Goal: Use online tool/utility: Utilize a website feature to perform a specific function

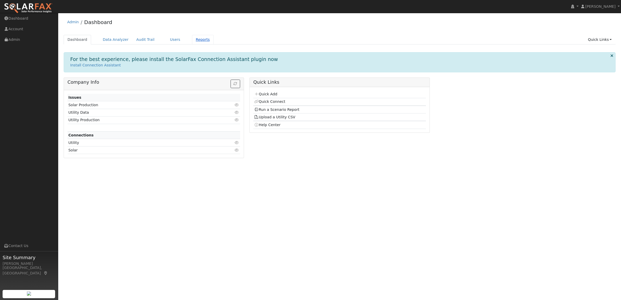
click at [192, 38] on link "Reports" at bounding box center [203, 40] width 22 height 10
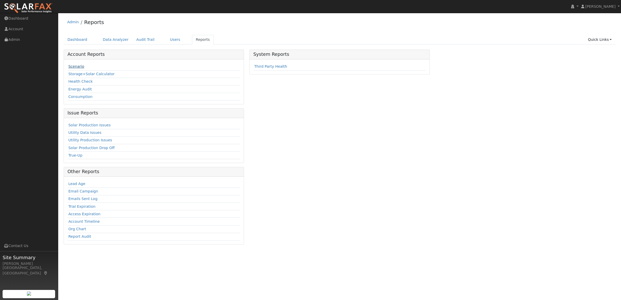
click at [78, 69] on link "Scenario" at bounding box center [76, 66] width 16 height 4
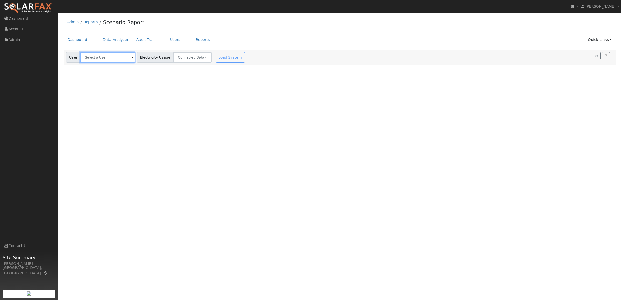
click at [100, 57] on input "text" at bounding box center [107, 57] width 55 height 10
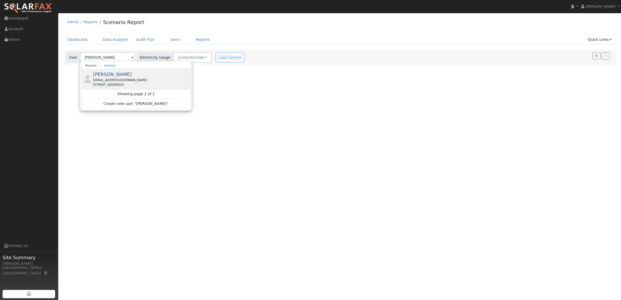
click at [104, 77] on span "[PERSON_NAME]" at bounding box center [112, 74] width 39 height 5
type input "[PERSON_NAME]"
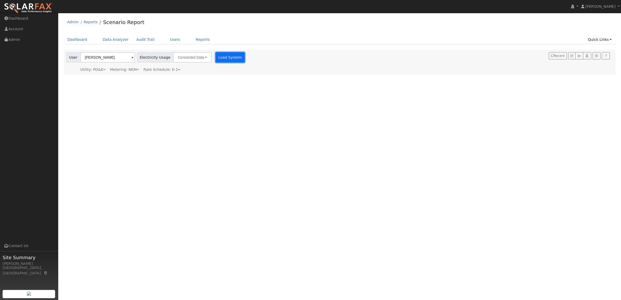
click at [219, 56] on button "Load System" at bounding box center [230, 57] width 29 height 10
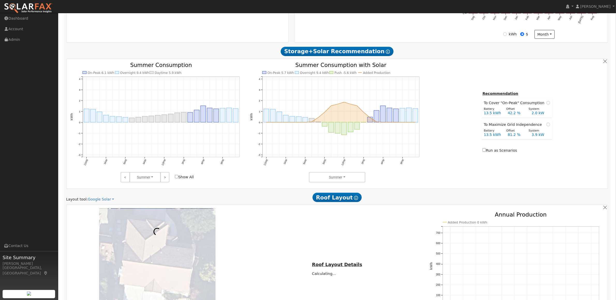
scroll to position [280, 0]
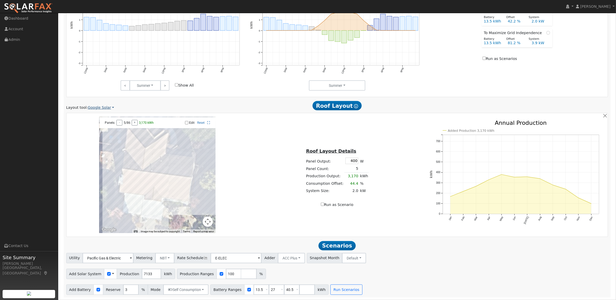
click at [97, 108] on link "Google Solar" at bounding box center [101, 107] width 26 height 5
click at [96, 130] on link "Aurora" at bounding box center [104, 132] width 36 height 7
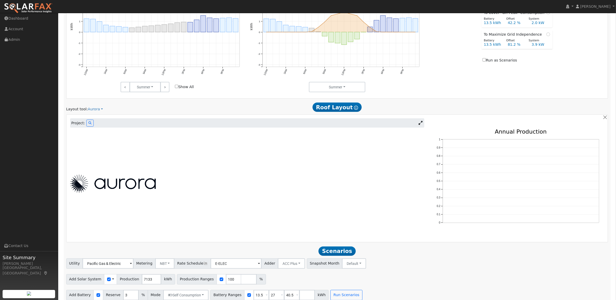
scroll to position [284, 0]
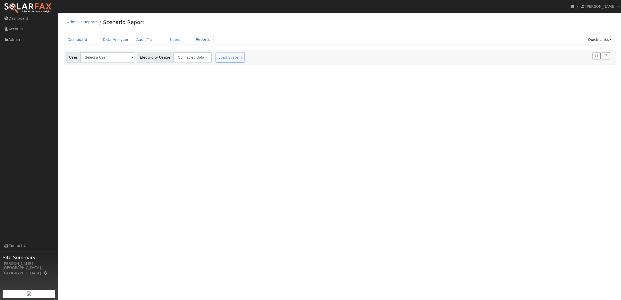
click at [196, 37] on link "Reports" at bounding box center [203, 40] width 22 height 10
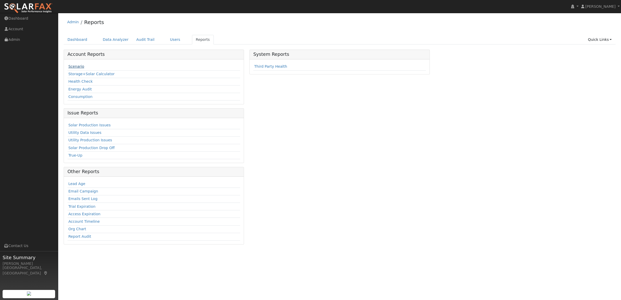
click at [81, 66] on link "Scenario" at bounding box center [76, 66] width 16 height 4
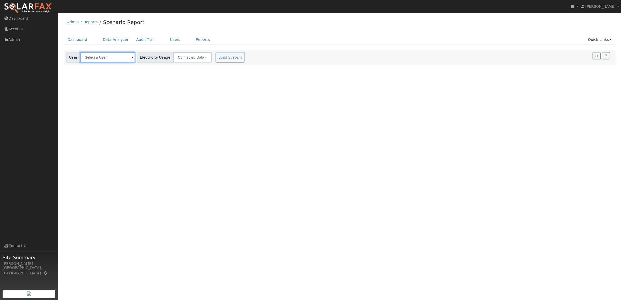
click at [91, 58] on input "text" at bounding box center [107, 57] width 55 height 10
type input "r"
click at [92, 58] on input "text" at bounding box center [107, 57] width 55 height 10
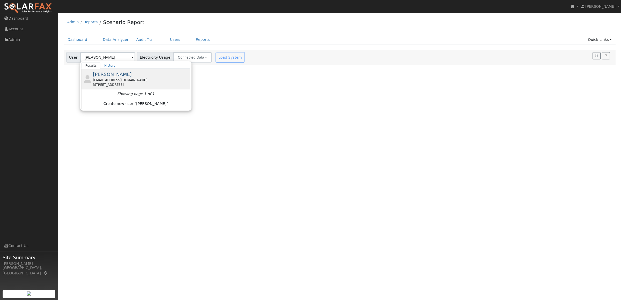
click at [106, 76] on span "[PERSON_NAME]" at bounding box center [112, 74] width 39 height 5
type input "[PERSON_NAME]"
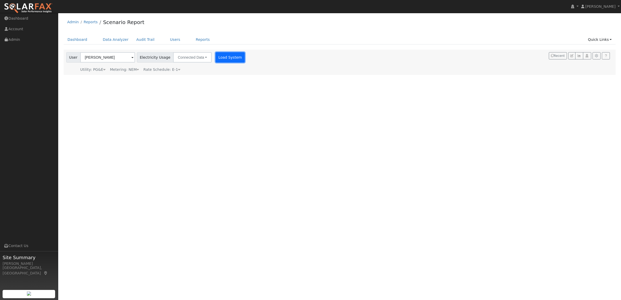
click at [224, 57] on button "Load System" at bounding box center [230, 57] width 29 height 10
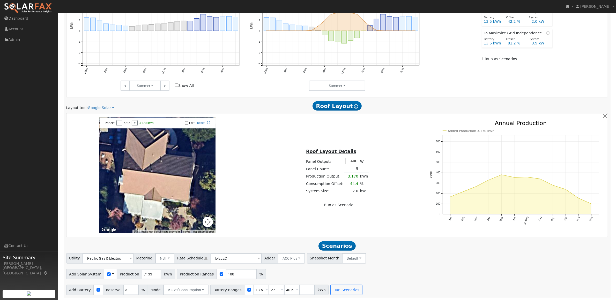
scroll to position [280, 0]
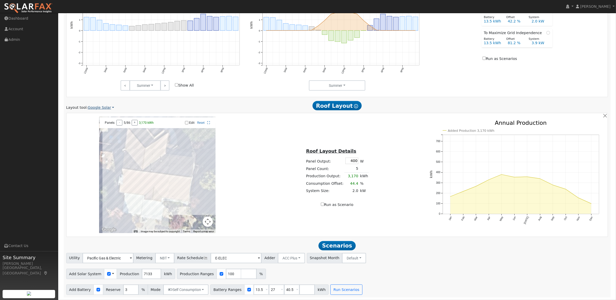
click at [103, 109] on link "Google Solar" at bounding box center [101, 107] width 26 height 5
click at [95, 130] on link "Aurora" at bounding box center [104, 132] width 36 height 7
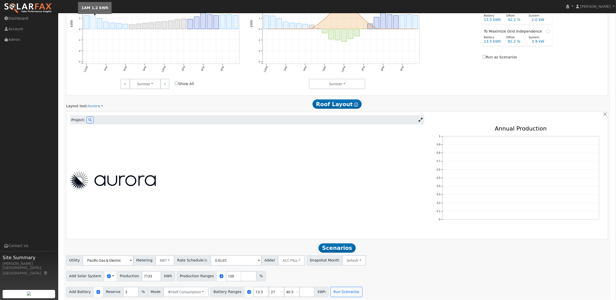
scroll to position [180, 0]
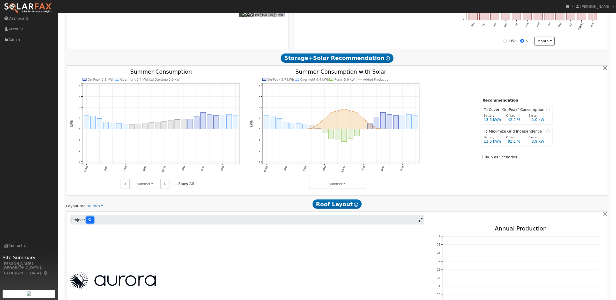
click at [87, 224] on button at bounding box center [89, 220] width 7 height 7
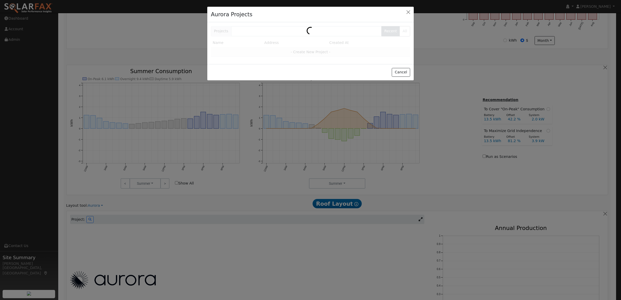
click at [247, 29] on div "Projects Recent All Name Address Created At - Create New Project -" at bounding box center [310, 43] width 206 height 42
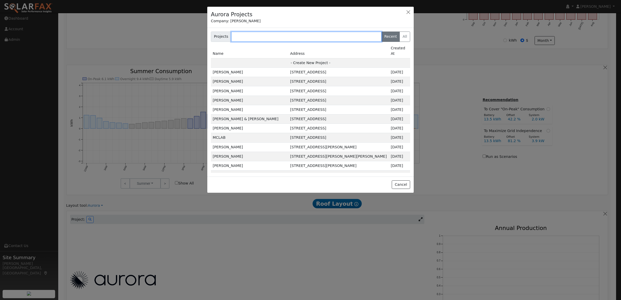
click at [249, 37] on input "text" at bounding box center [306, 37] width 151 height 10
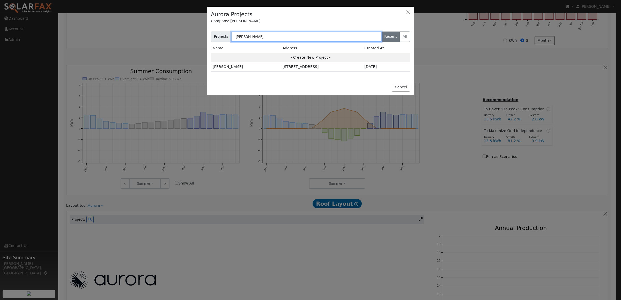
type input "[PERSON_NAME]"
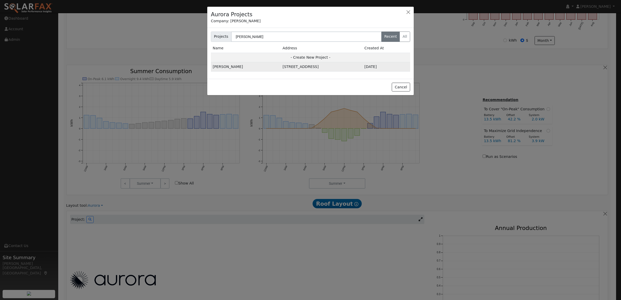
click at [235, 66] on td "[PERSON_NAME]" at bounding box center [246, 66] width 70 height 9
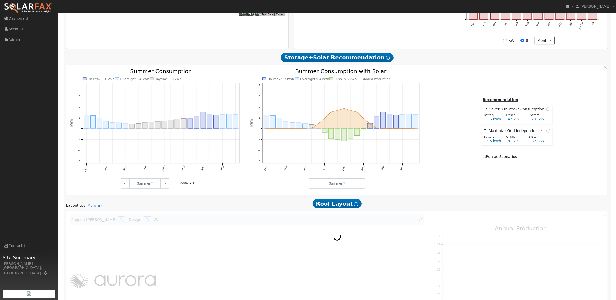
scroll to position [181, 0]
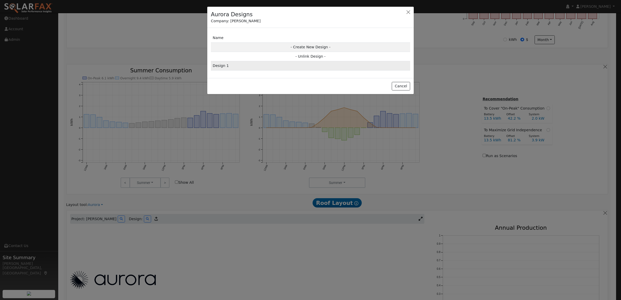
click at [224, 65] on td "Design 1" at bounding box center [310, 65] width 199 height 9
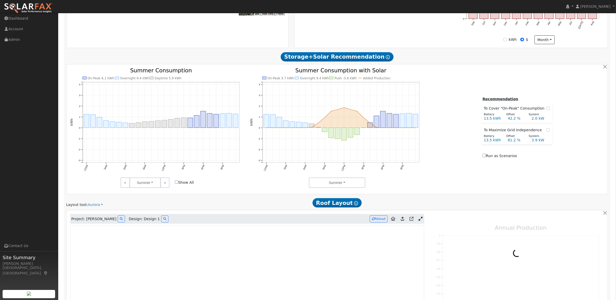
type input "11330"
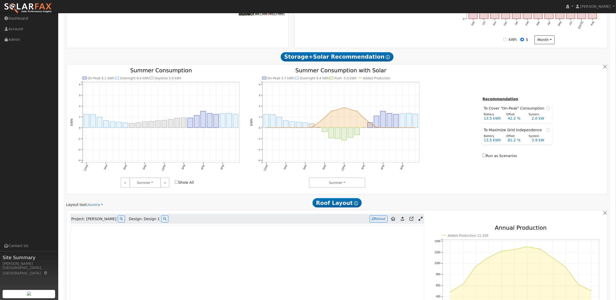
click at [402, 221] on icon at bounding box center [402, 219] width 3 height 4
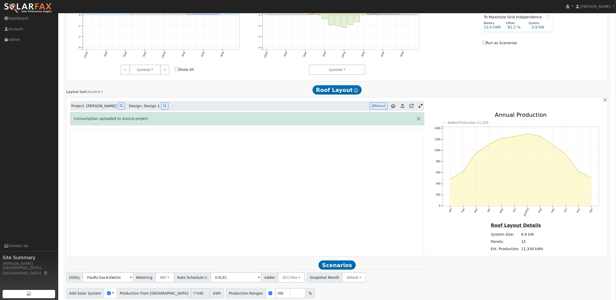
scroll to position [316, 0]
